Goal: Information Seeking & Learning: Learn about a topic

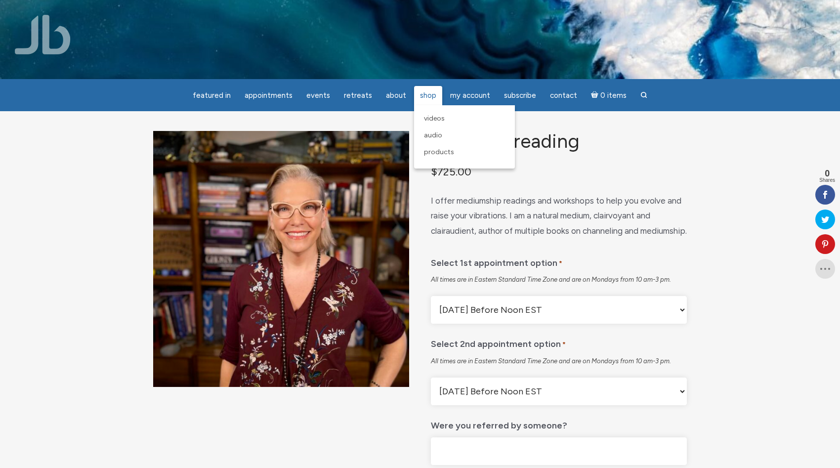
click at [427, 98] on span "Shop" at bounding box center [428, 95] width 16 height 9
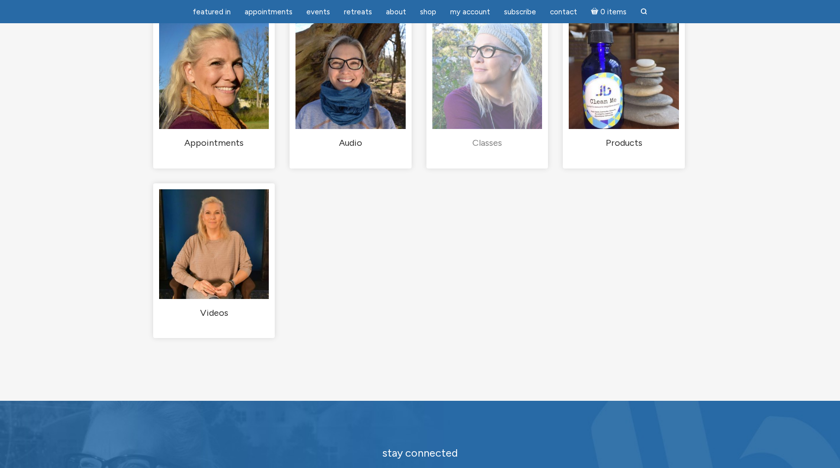
scroll to position [118, 0]
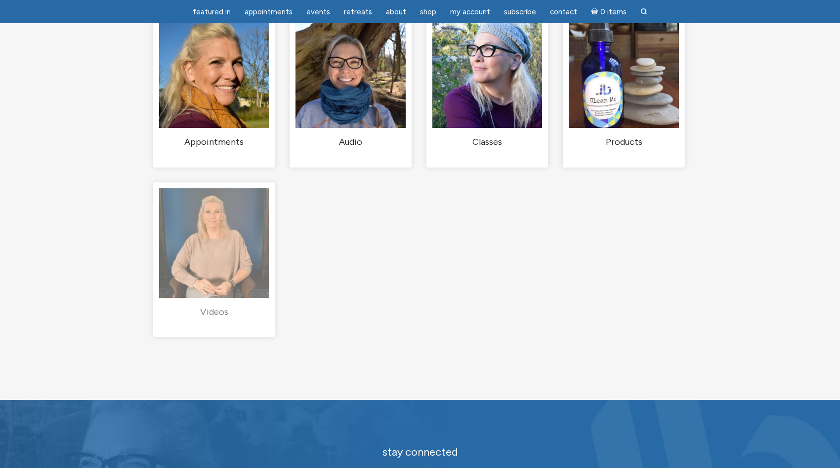
click at [221, 249] on img "Visit product category Videos" at bounding box center [214, 243] width 110 height 110
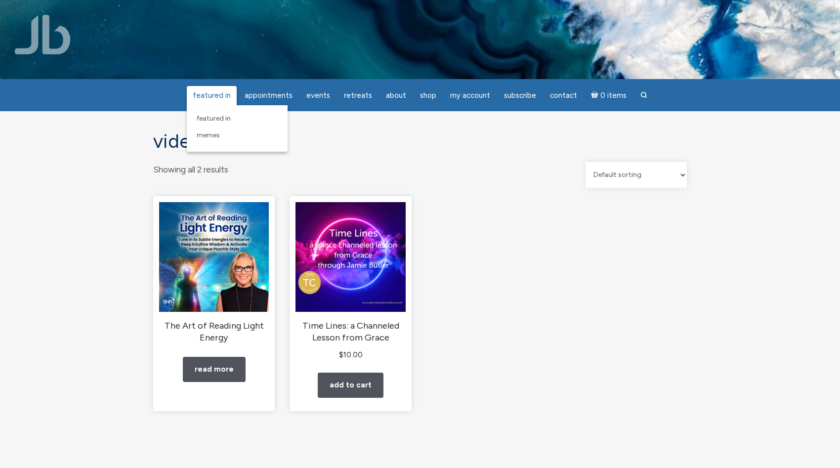
click at [212, 99] on span "featured in" at bounding box center [212, 95] width 38 height 9
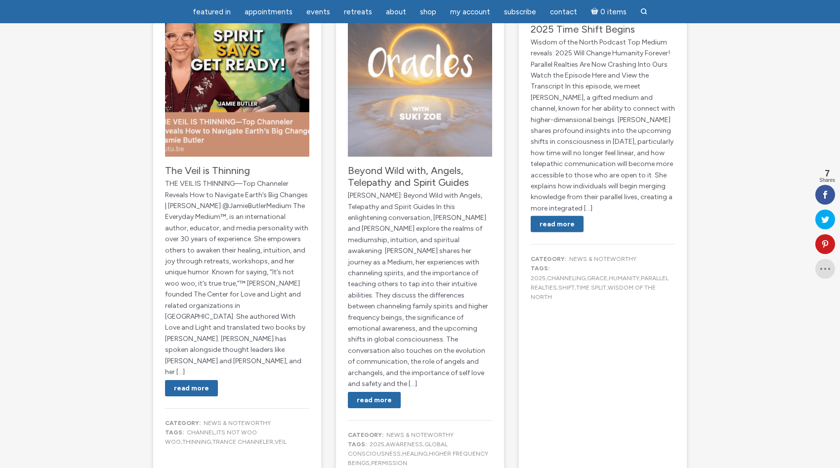
scroll to position [115, 0]
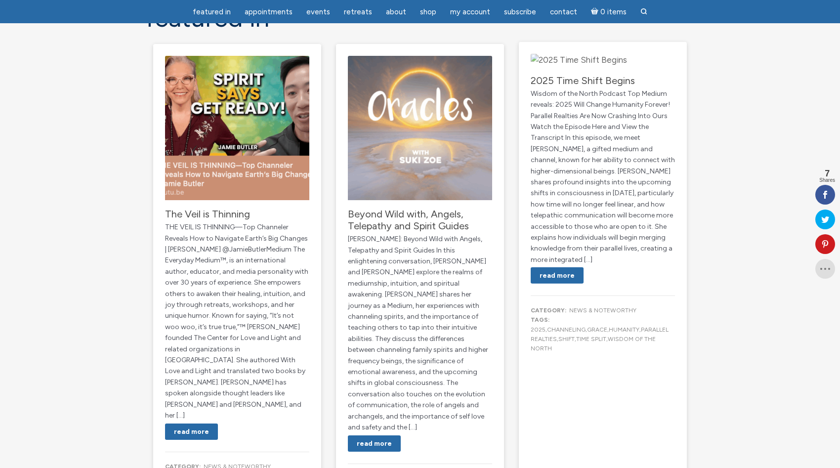
click at [601, 67] on img "main" at bounding box center [579, 60] width 96 height 13
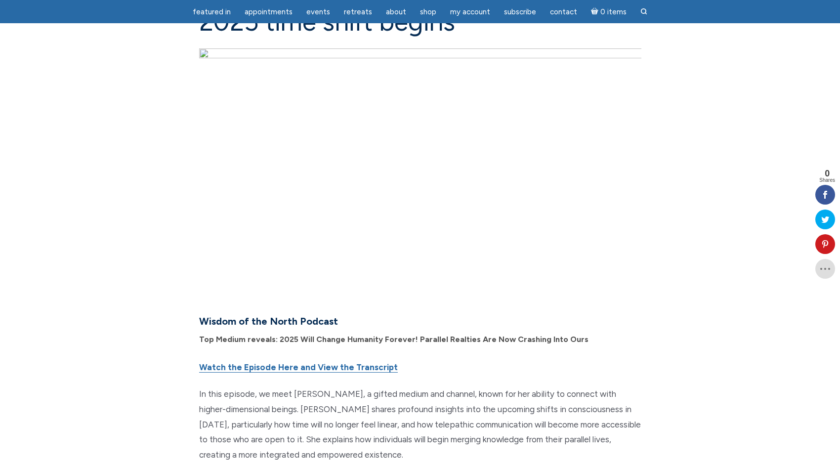
scroll to position [112, 0]
click at [419, 170] on img "main" at bounding box center [420, 171] width 442 height 248
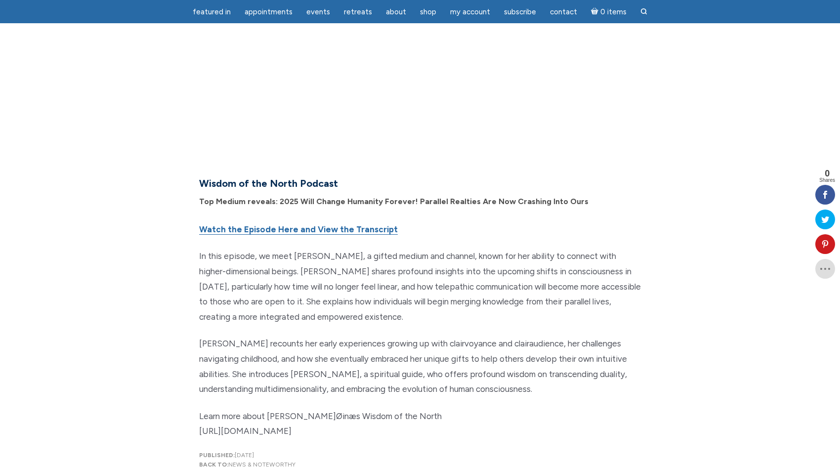
scroll to position [249, 0]
click at [300, 231] on link "Watch the Episode Here and View the Transcript" at bounding box center [298, 228] width 199 height 10
